Goal: Answer question/provide support

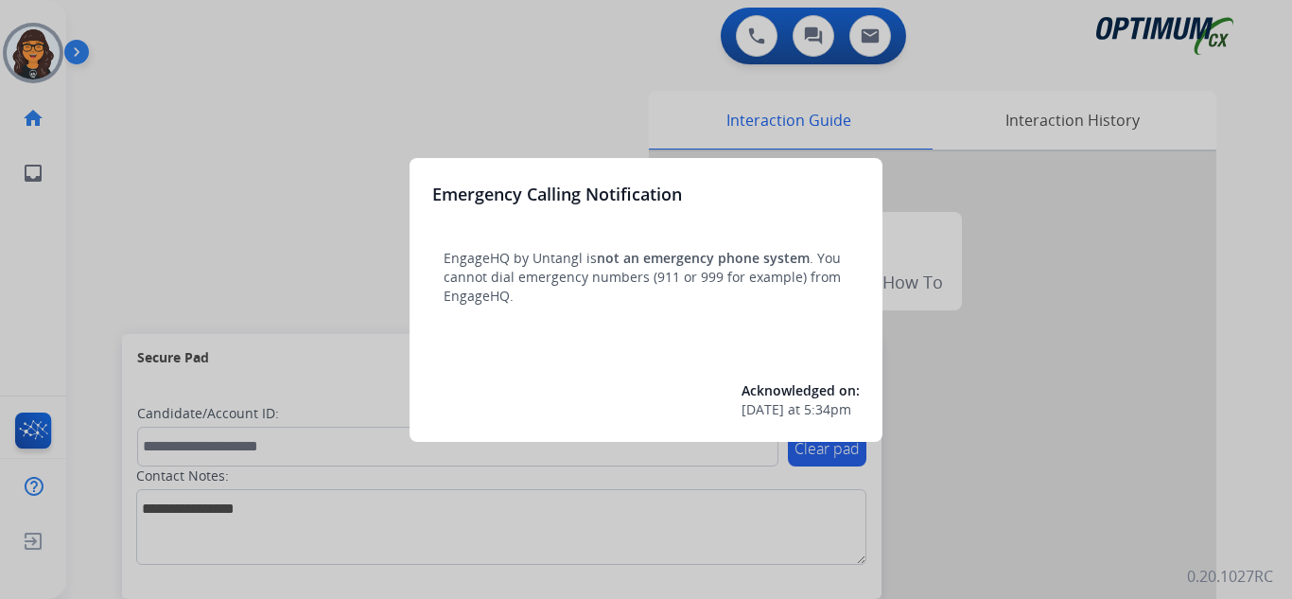
click at [117, 22] on div at bounding box center [646, 299] width 1292 height 599
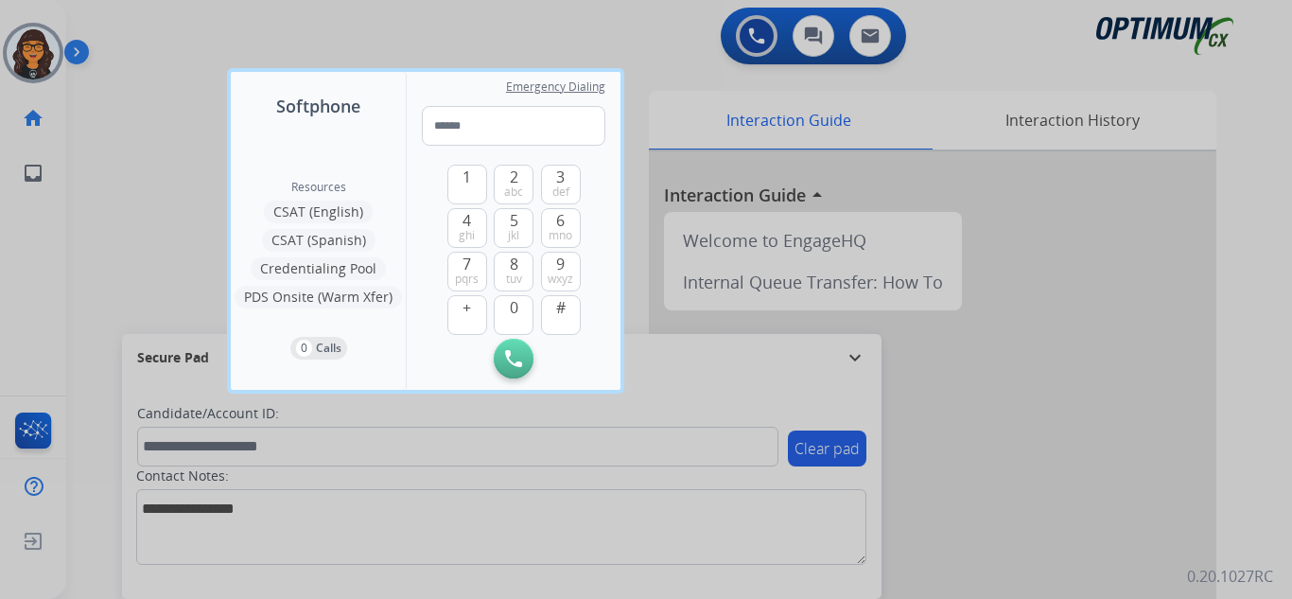
click at [120, 22] on div at bounding box center [646, 299] width 1292 height 599
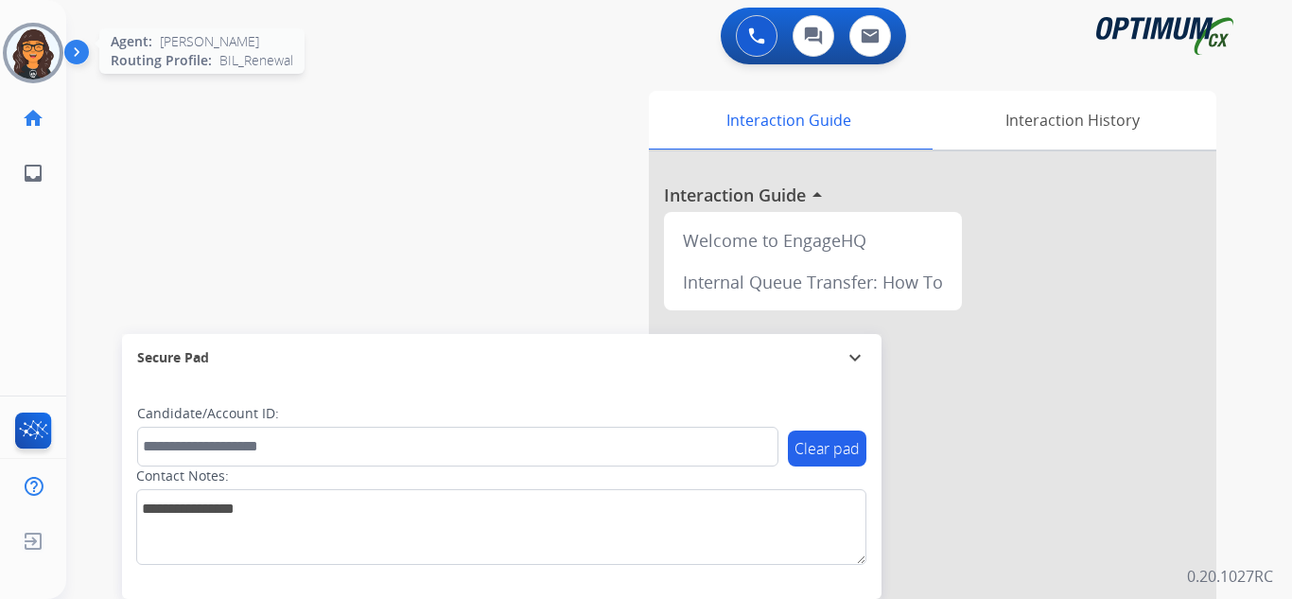
click at [31, 44] on img at bounding box center [33, 52] width 53 height 53
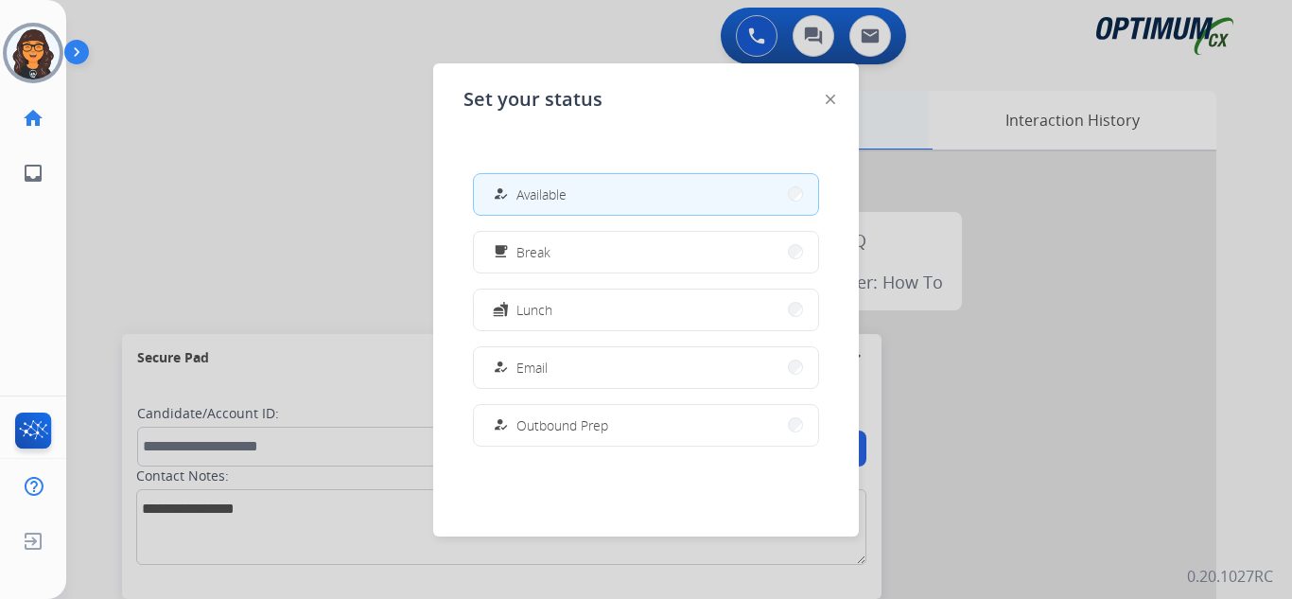
click at [827, 98] on img at bounding box center [830, 99] width 9 height 9
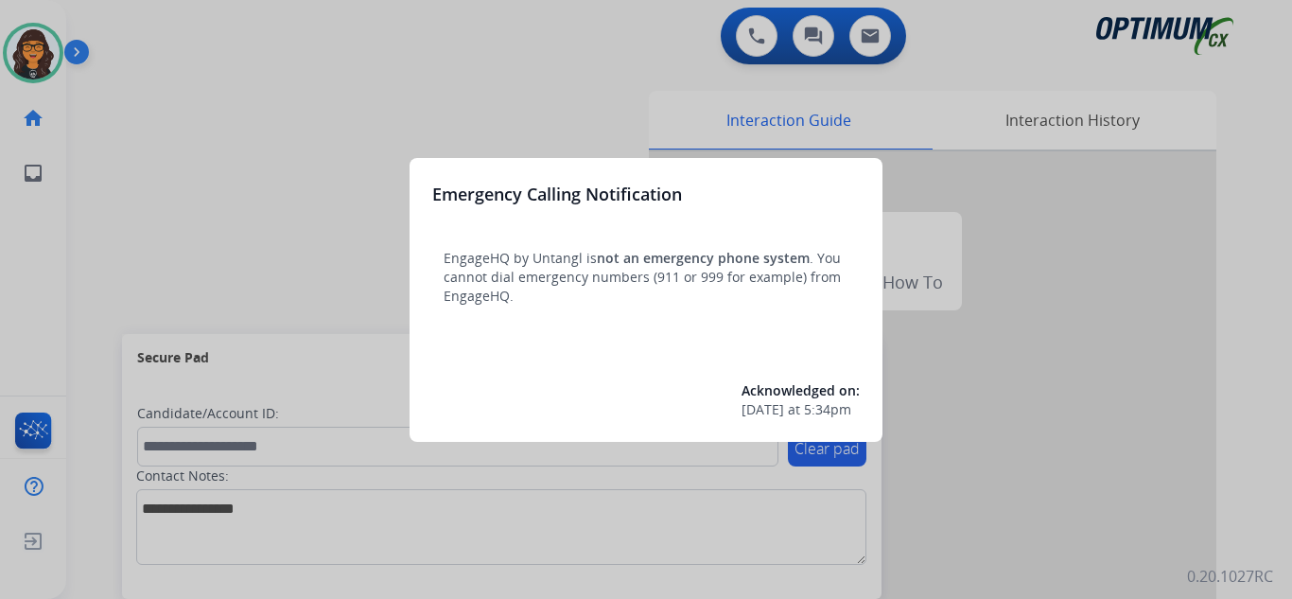
click at [136, 35] on div at bounding box center [646, 299] width 1292 height 599
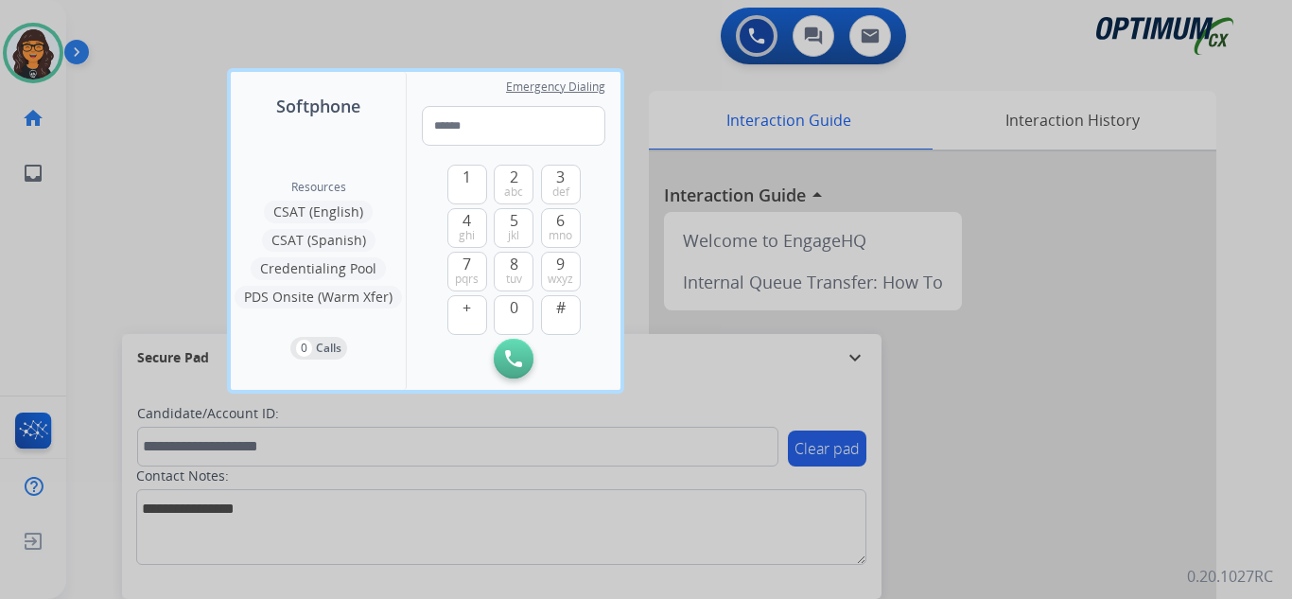
click at [136, 35] on div at bounding box center [646, 299] width 1292 height 599
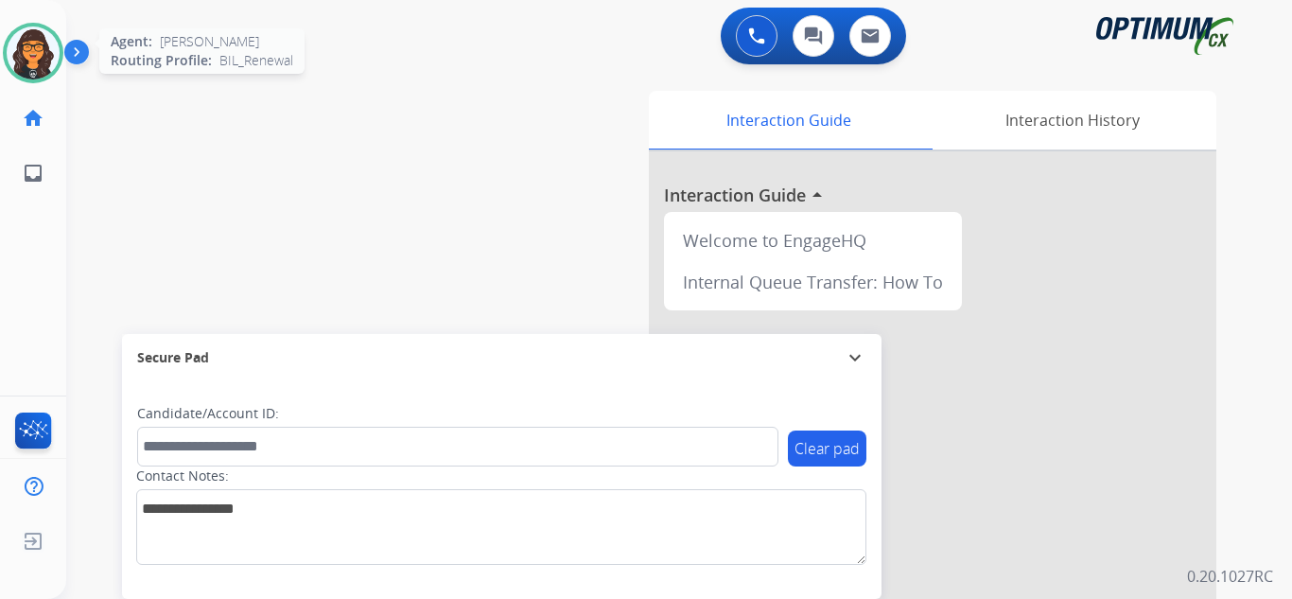
click at [36, 62] on img at bounding box center [33, 52] width 53 height 53
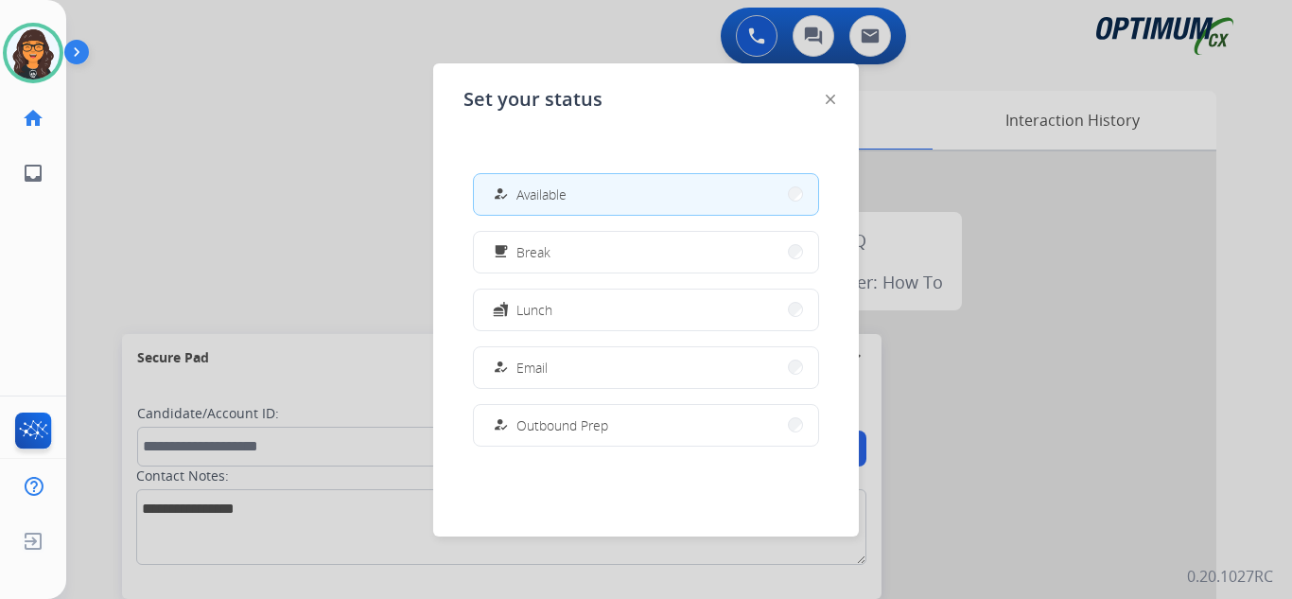
click at [830, 96] on img at bounding box center [830, 99] width 9 height 9
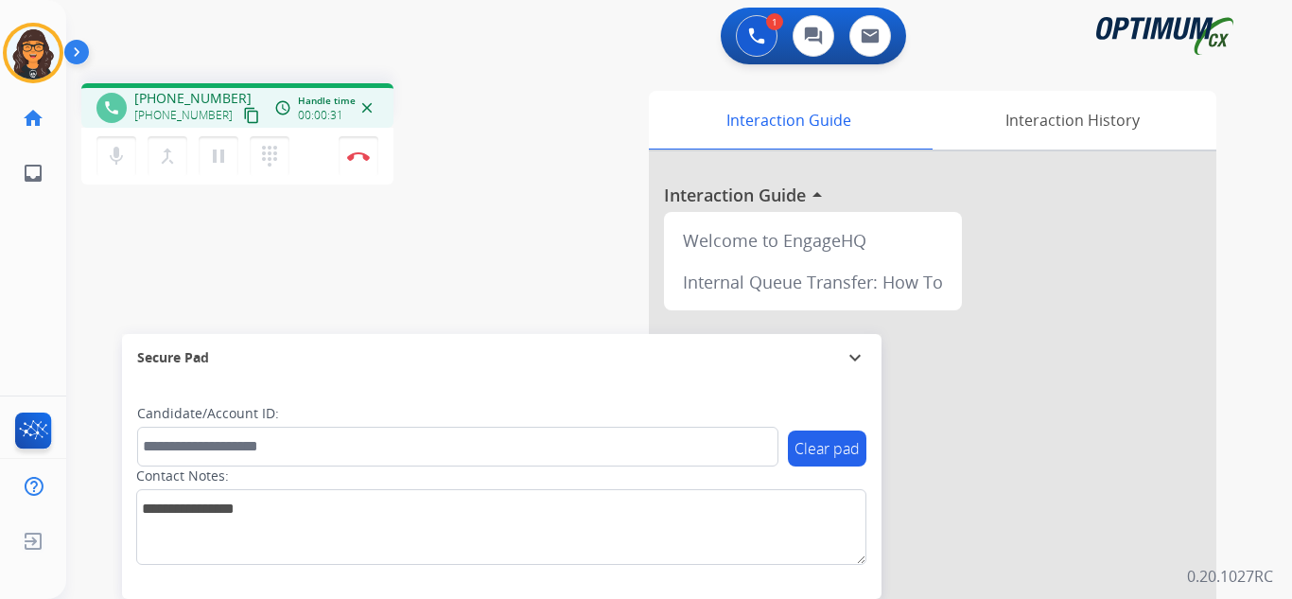
click at [243, 112] on mat-icon "content_copy" at bounding box center [251, 115] width 17 height 17
click at [358, 151] on img at bounding box center [358, 155] width 23 height 9
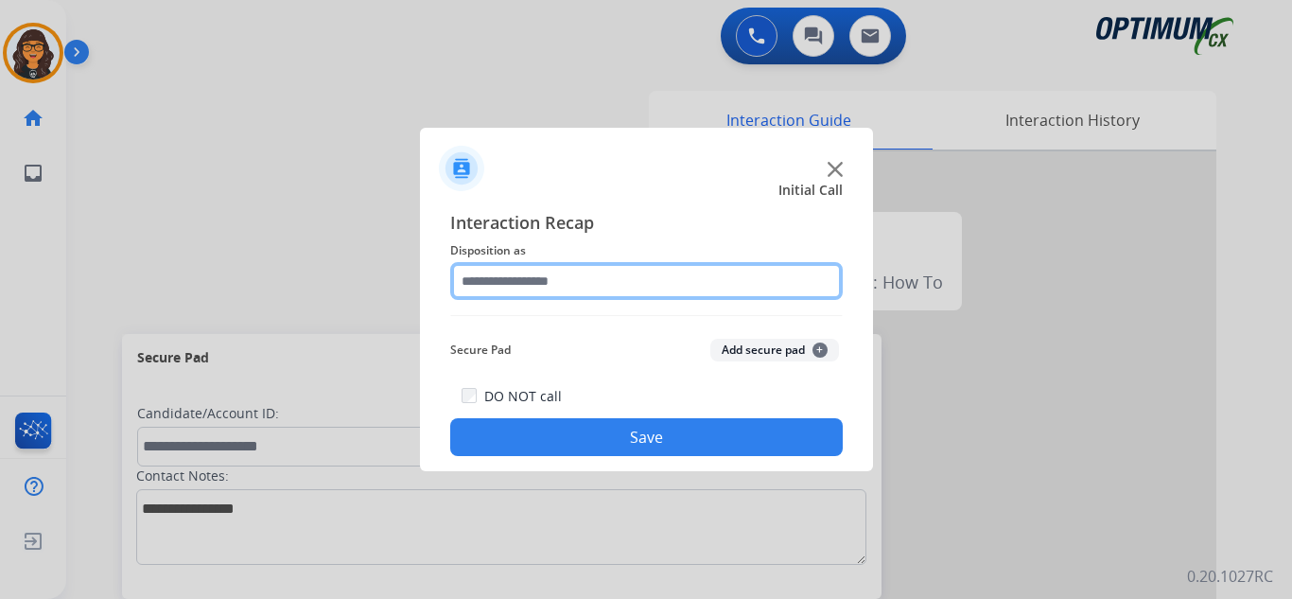
click at [502, 274] on input "text" at bounding box center [646, 281] width 392 height 38
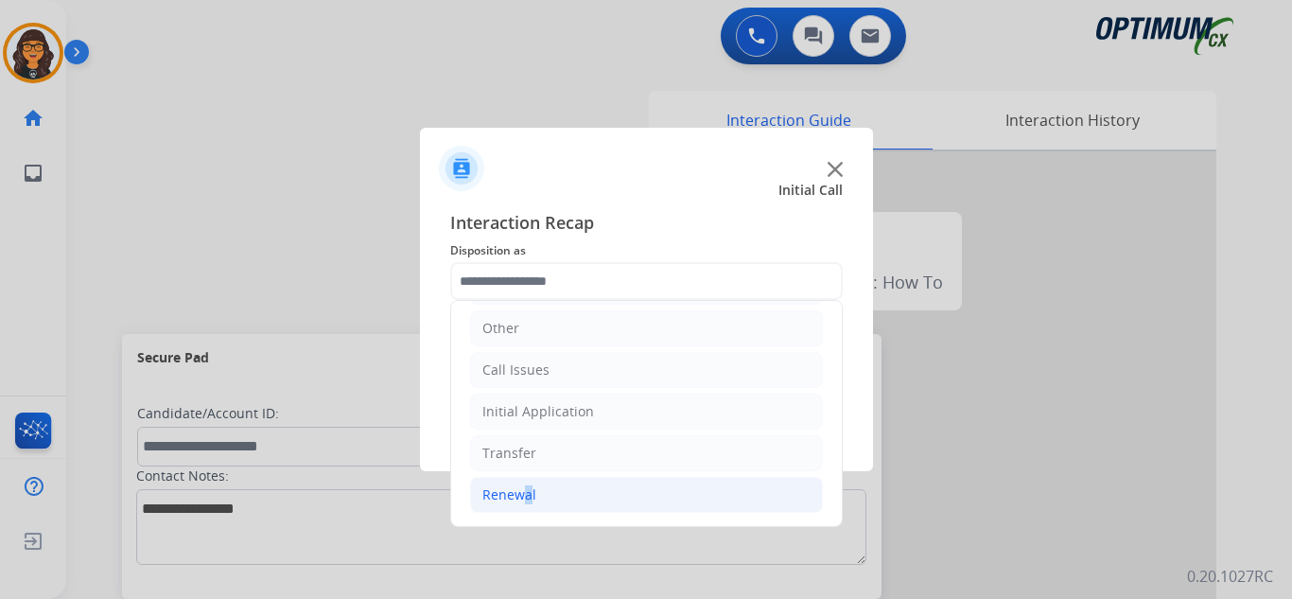
click at [518, 487] on div "Renewal" at bounding box center [509, 494] width 54 height 19
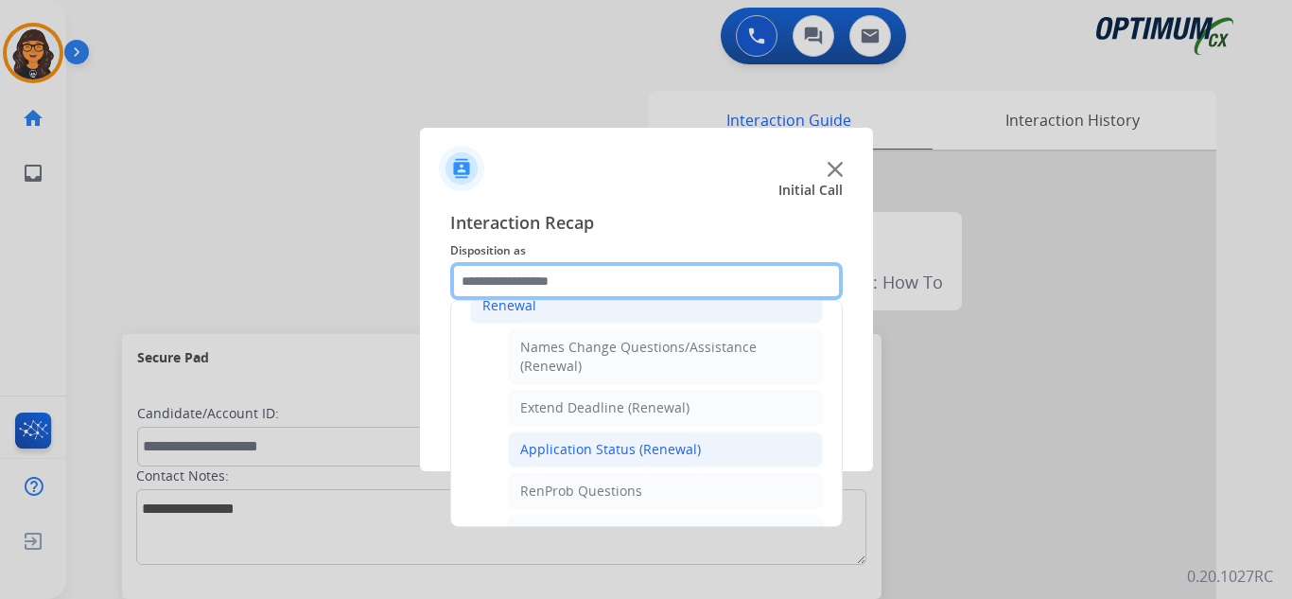
scroll to position [412, 0]
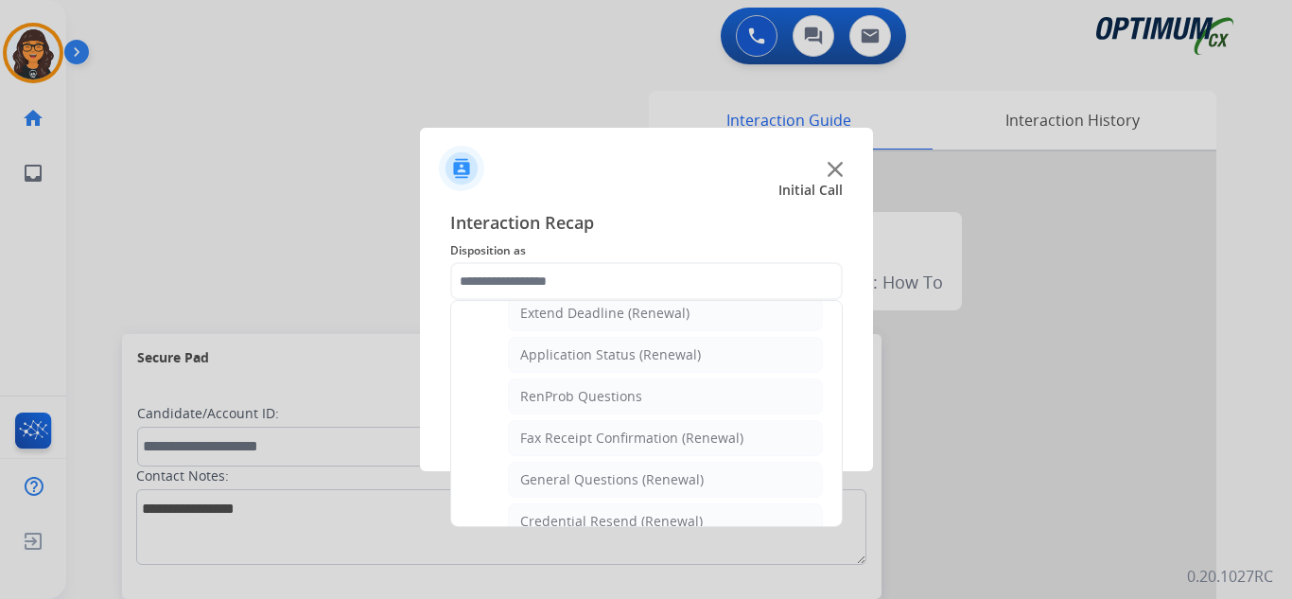
click at [600, 351] on div "Application Status (Renewal)" at bounding box center [610, 354] width 181 height 19
type input "**********"
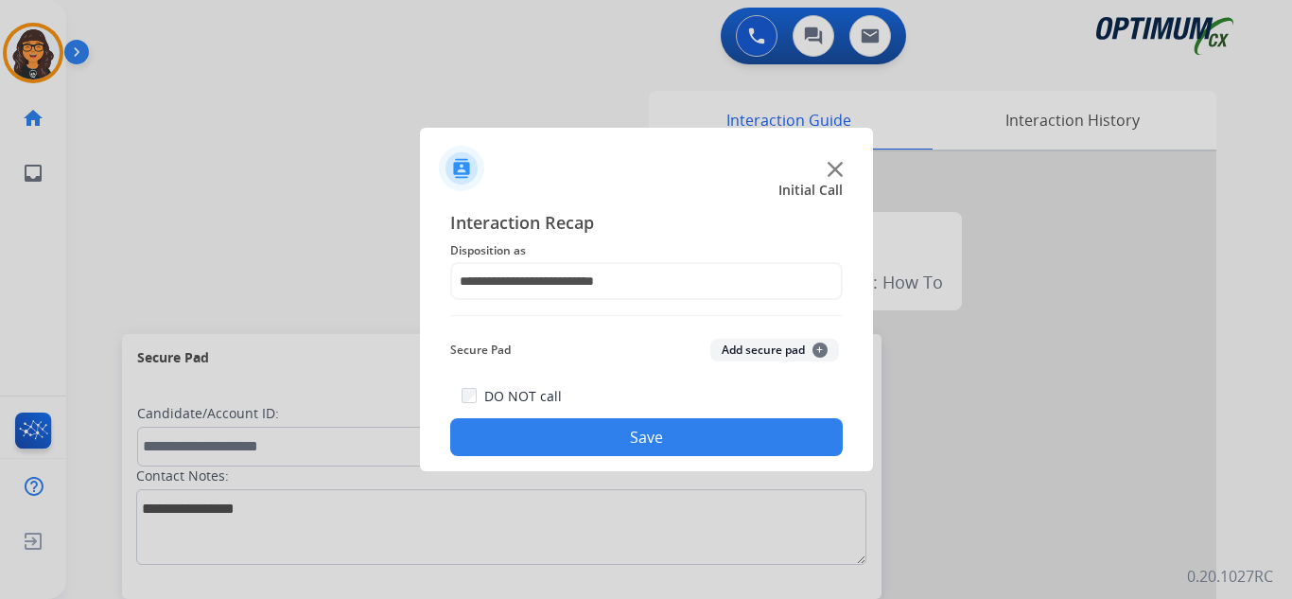
click at [600, 427] on button "Save" at bounding box center [646, 437] width 392 height 38
